Goal: Transaction & Acquisition: Obtain resource

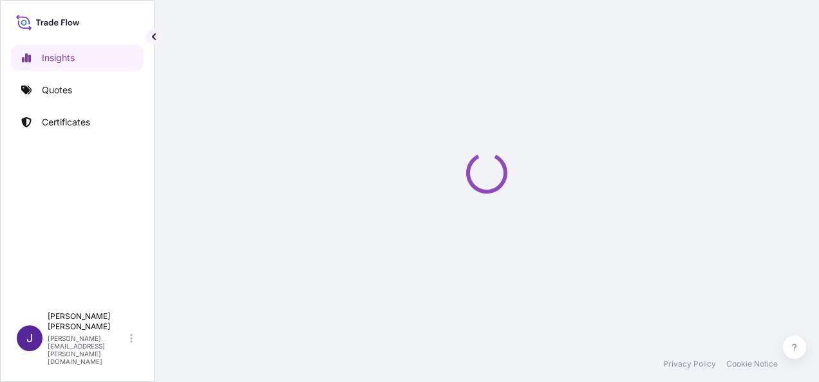
select select "2025"
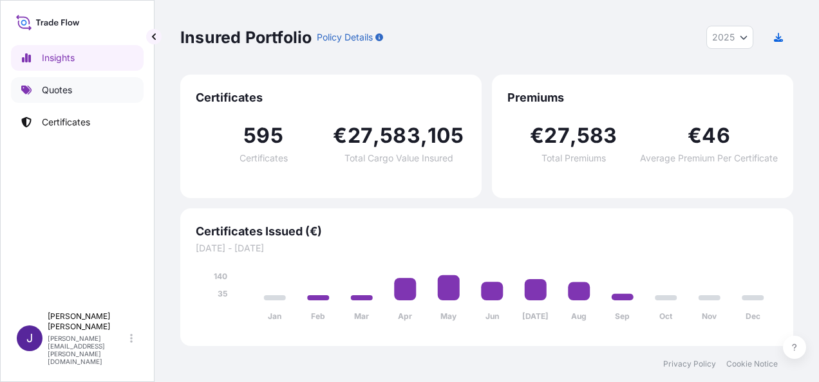
click at [78, 88] on link "Quotes" at bounding box center [77, 90] width 133 height 26
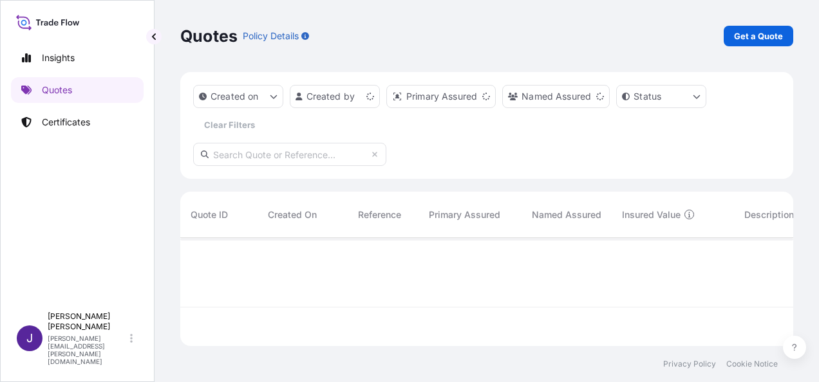
scroll to position [106, 603]
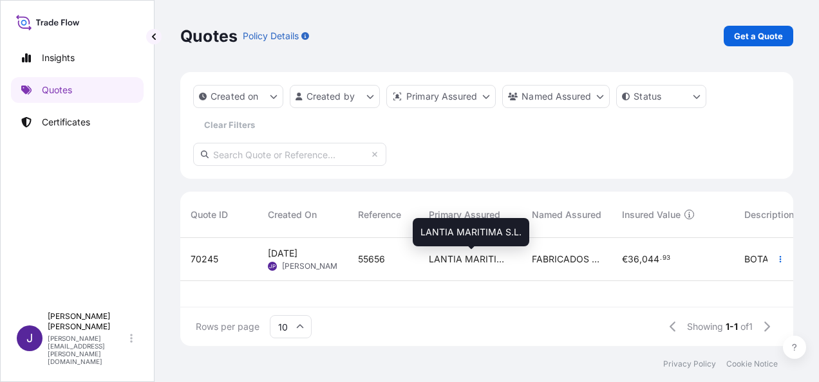
click at [462, 265] on span "LANTIA MARITIMA S.L." at bounding box center [470, 259] width 82 height 13
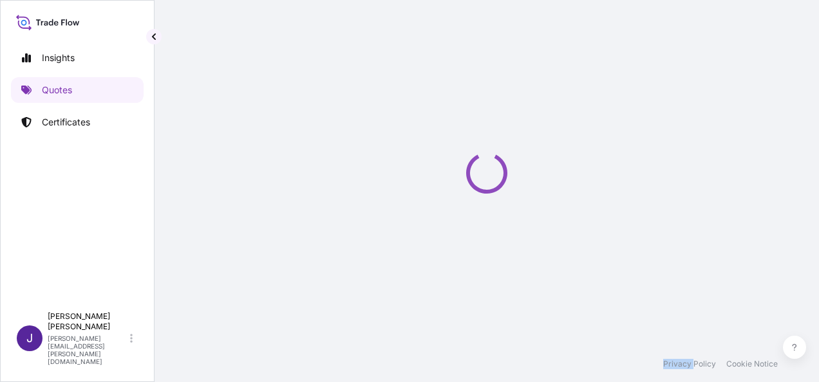
select select "Sea"
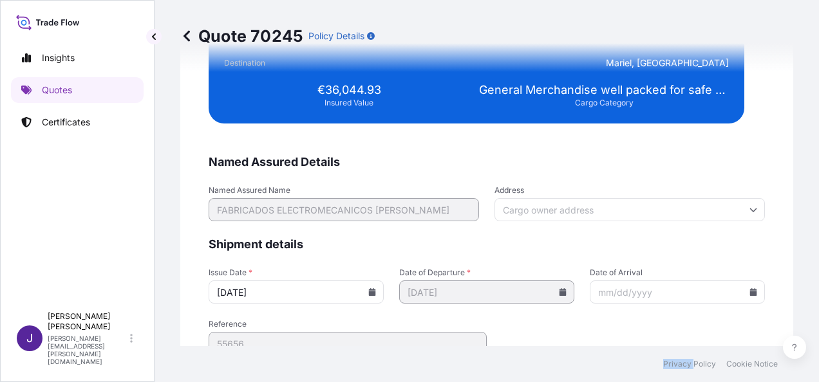
scroll to position [2629, 0]
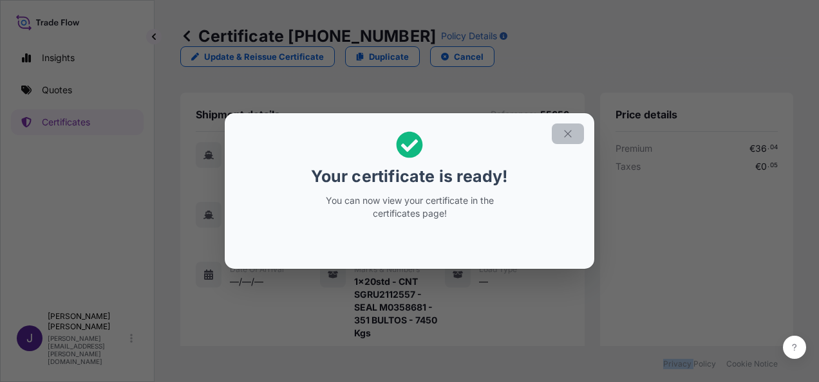
click at [567, 137] on icon "button" at bounding box center [568, 134] width 12 height 12
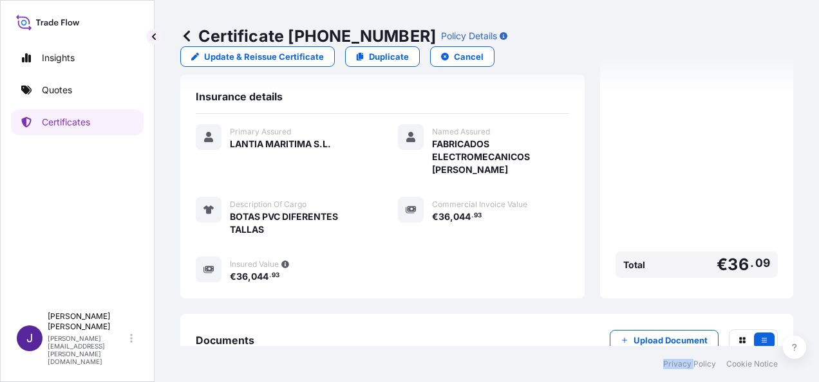
scroll to position [447, 0]
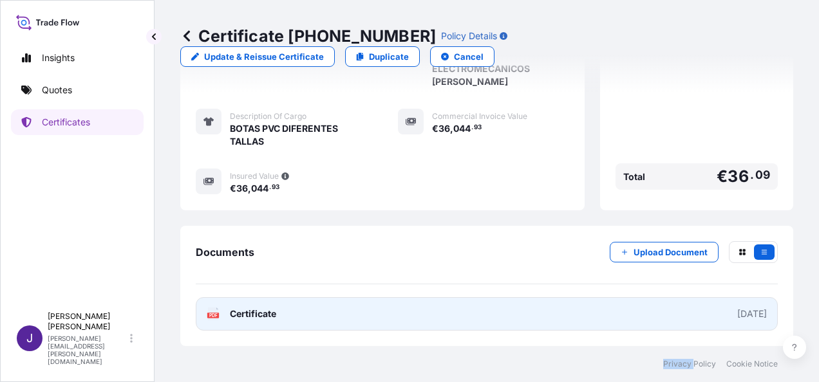
click at [354, 318] on link "PDF Certificate [DATE]" at bounding box center [487, 313] width 582 height 33
